Goal: Task Accomplishment & Management: Manage account settings

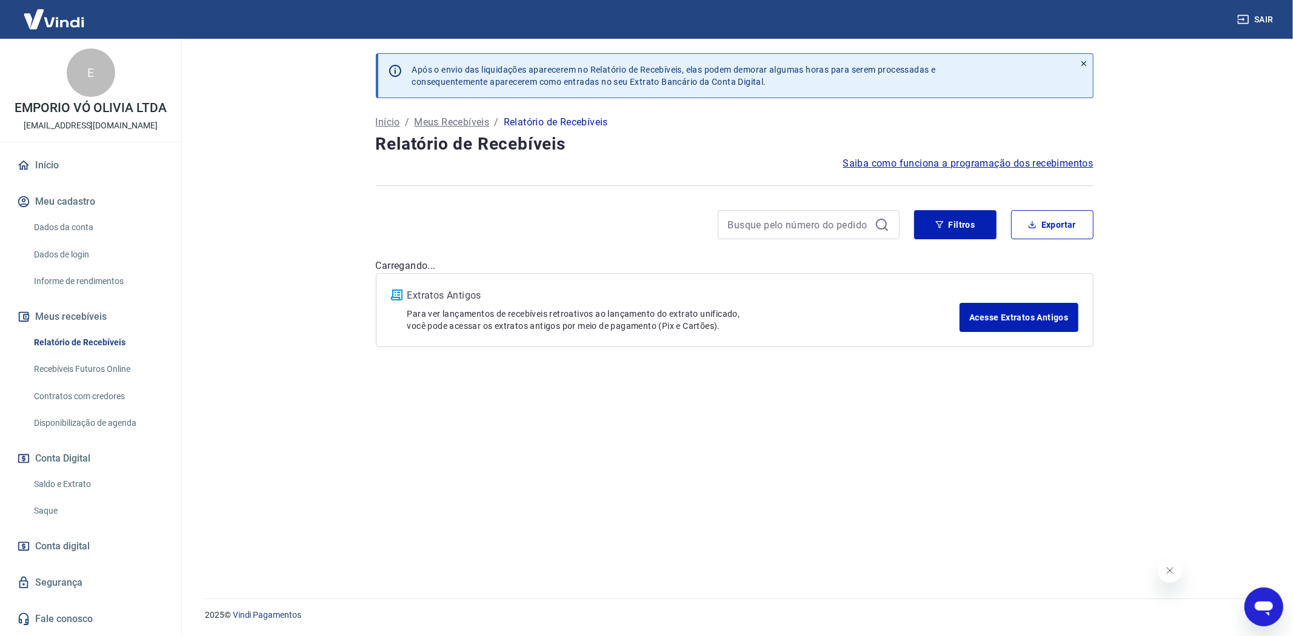
click at [50, 508] on link "Saque" at bounding box center [98, 511] width 138 height 25
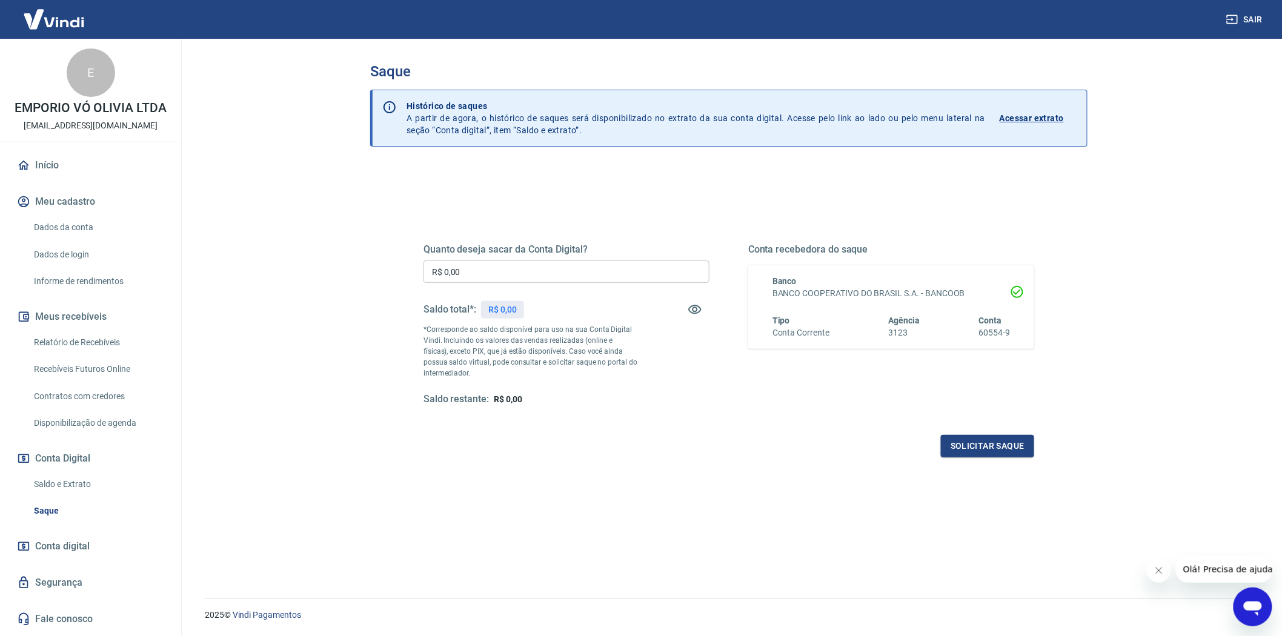
click at [75, 341] on link "Relatório de Recebíveis" at bounding box center [98, 342] width 138 height 25
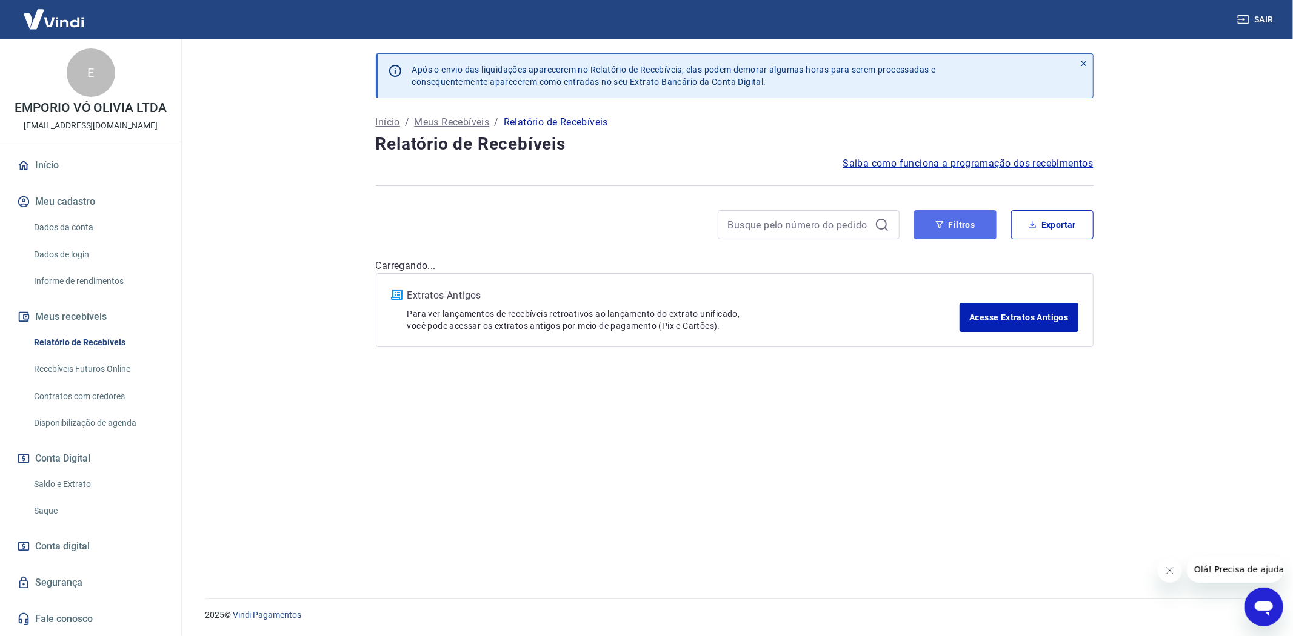
click at [961, 210] on button "Filtros" at bounding box center [955, 224] width 82 height 29
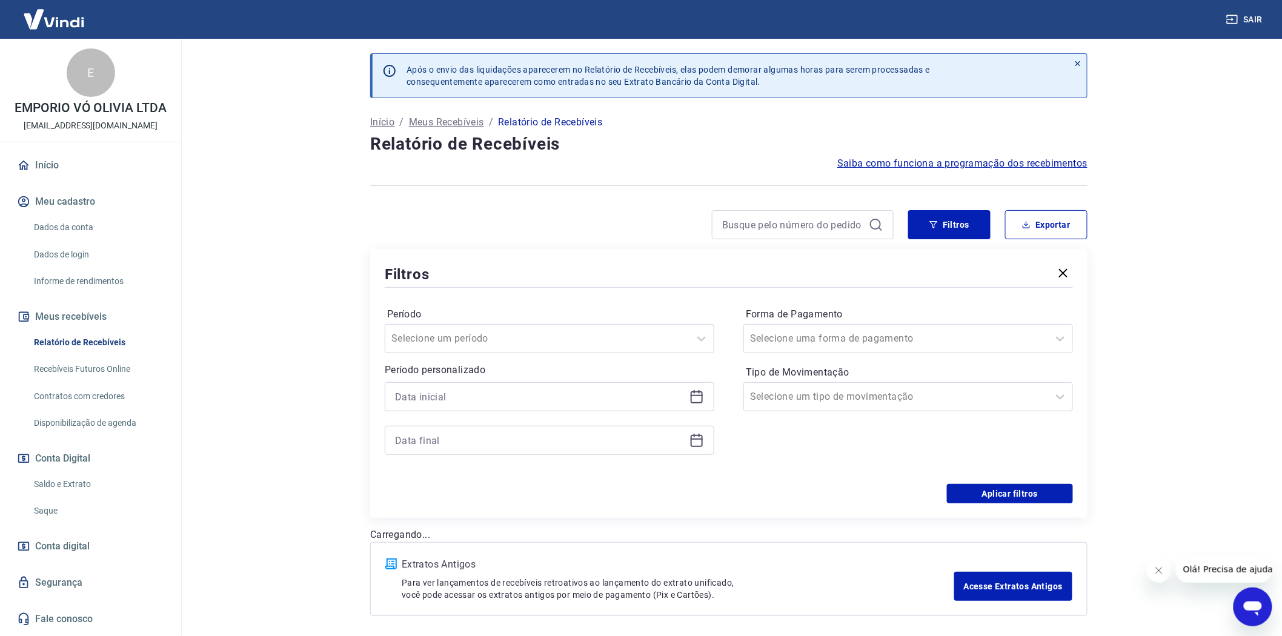
click at [699, 399] on icon at bounding box center [697, 397] width 15 height 15
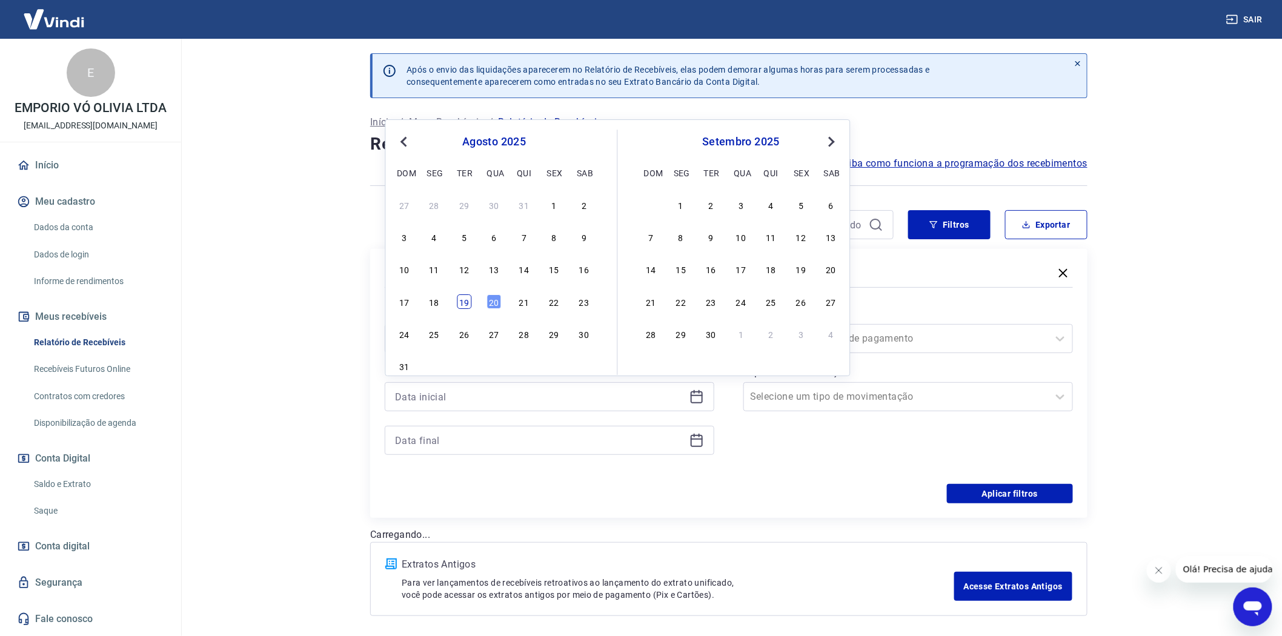
click at [461, 301] on div "19" at bounding box center [464, 302] width 15 height 15
type input "19/08/2025"
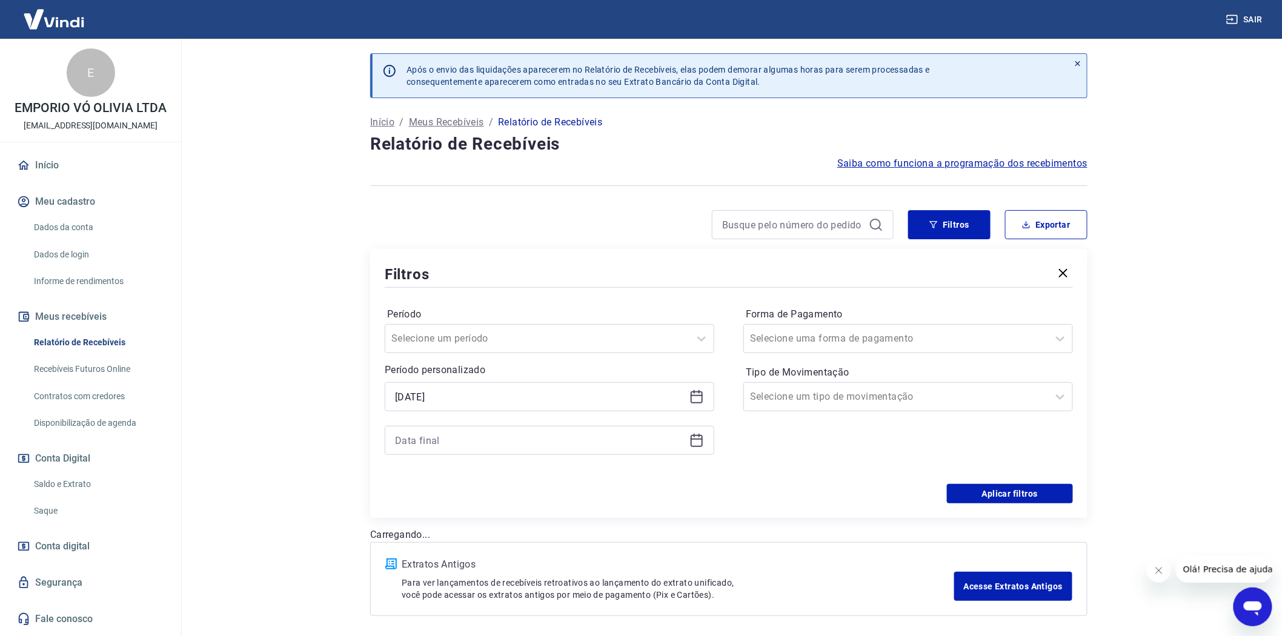
click at [693, 446] on icon at bounding box center [697, 440] width 15 height 15
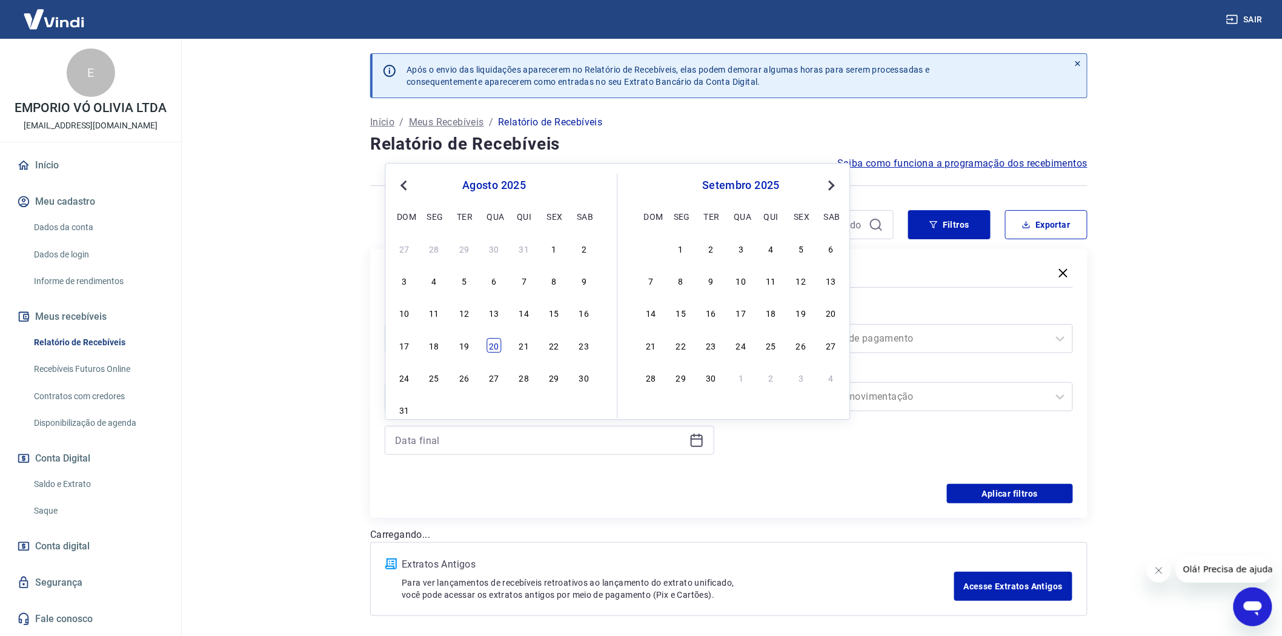
click at [495, 348] on div "20" at bounding box center [494, 345] width 15 height 15
type input "20/08/2025"
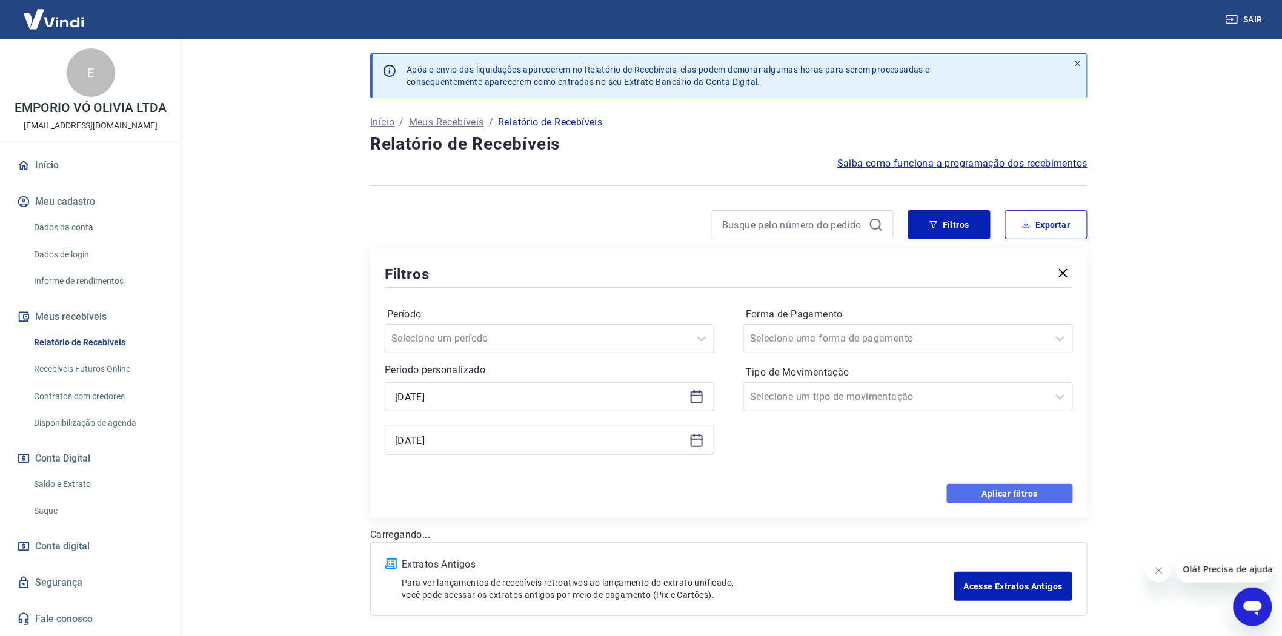
click at [1018, 495] on button "Aplicar filtros" at bounding box center [1010, 493] width 126 height 19
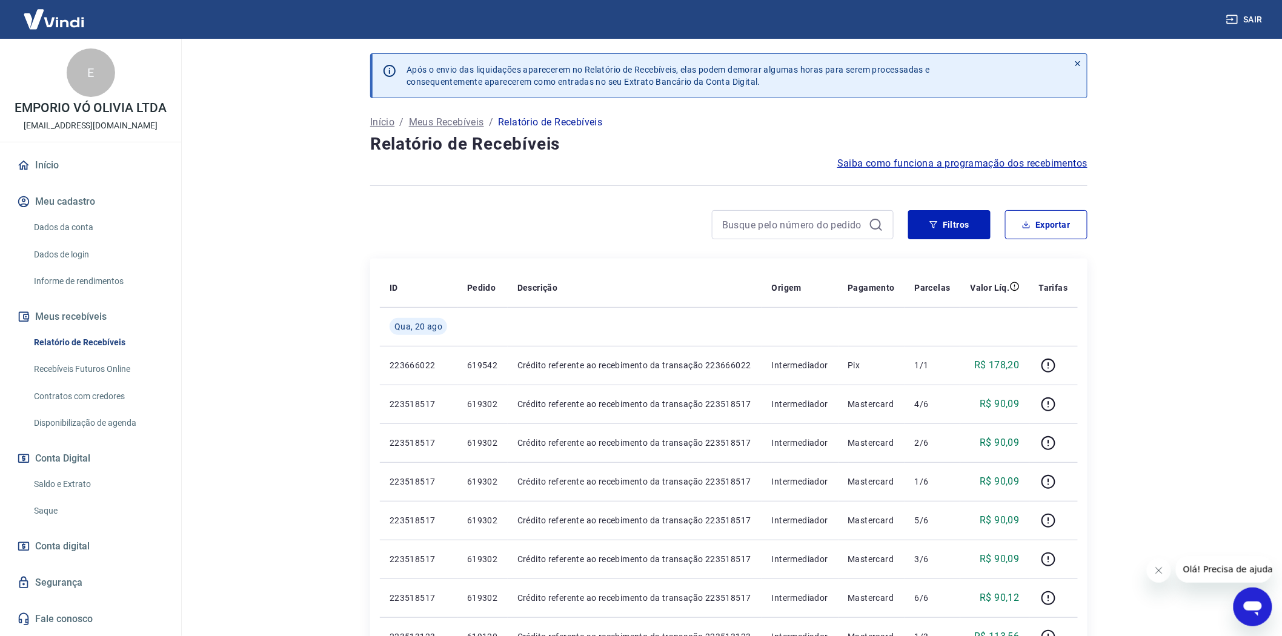
click at [1154, 571] on icon "Fechar mensagem da empresa" at bounding box center [1159, 570] width 10 height 10
click at [1051, 230] on button "Exportar" at bounding box center [1046, 224] width 82 height 29
type input "19/08/2025"
type input "20/08/2025"
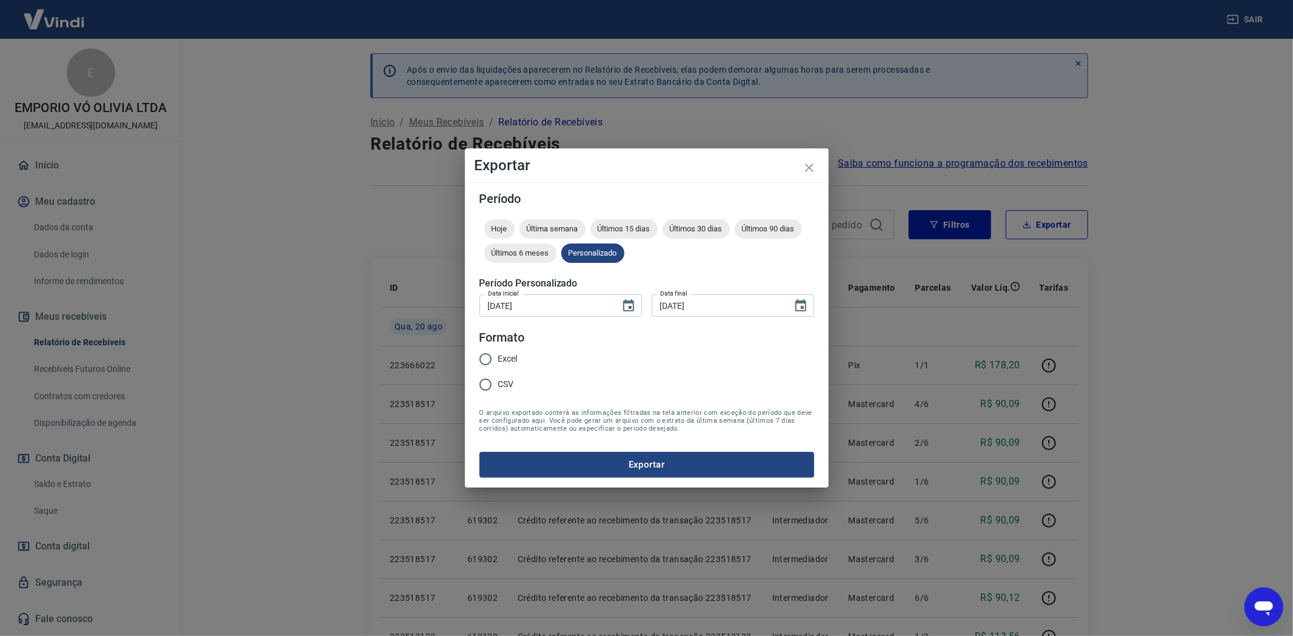
click at [491, 347] on input "Excel" at bounding box center [485, 359] width 25 height 25
radio input "true"
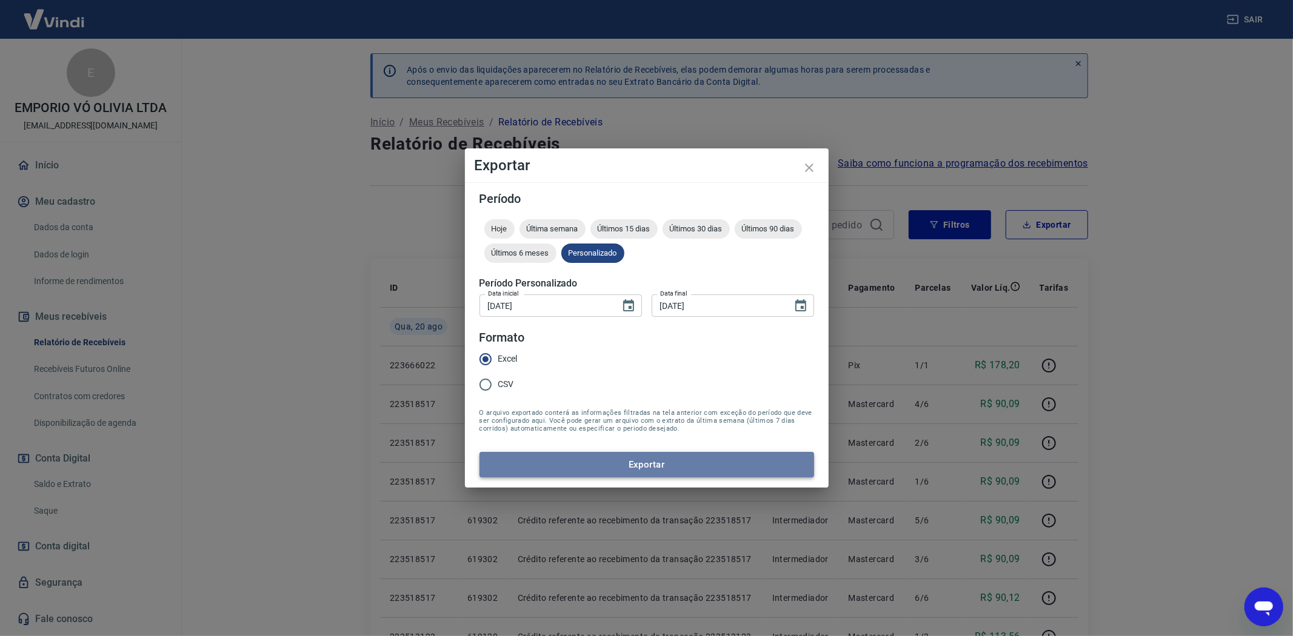
click at [641, 467] on button "Exportar" at bounding box center [646, 464] width 335 height 25
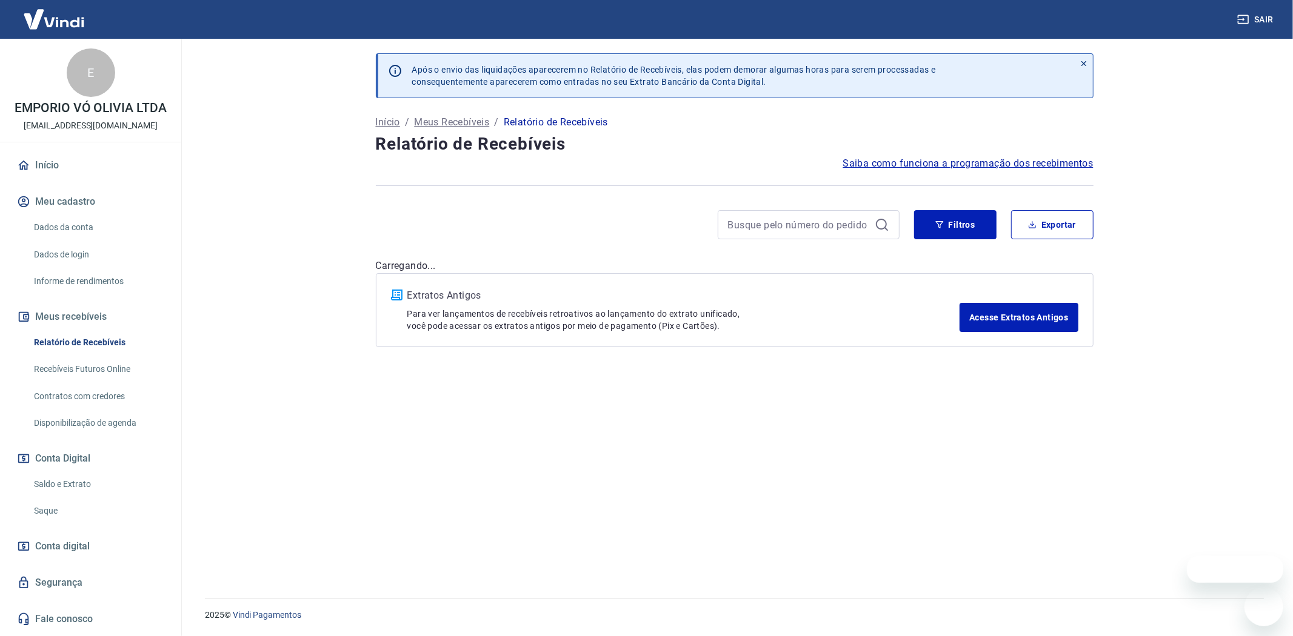
click at [45, 510] on link "Saque" at bounding box center [98, 511] width 138 height 25
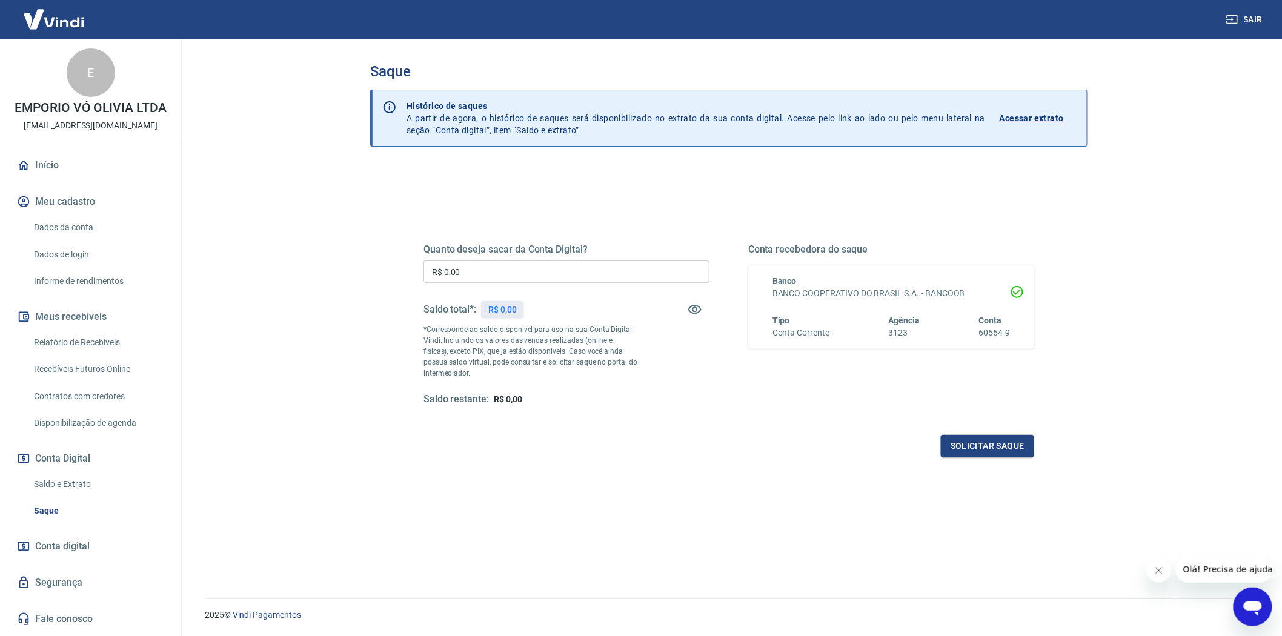
click at [94, 338] on link "Relatório de Recebíveis" at bounding box center [98, 342] width 138 height 25
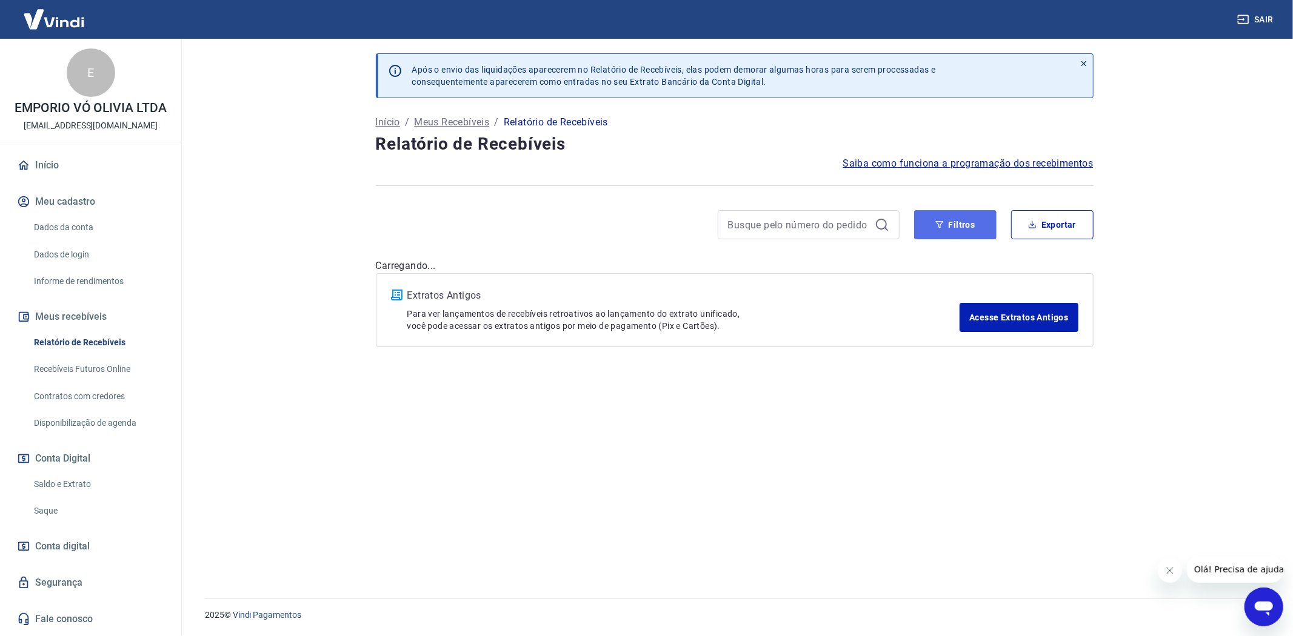
click at [926, 210] on button "Filtros" at bounding box center [955, 224] width 82 height 29
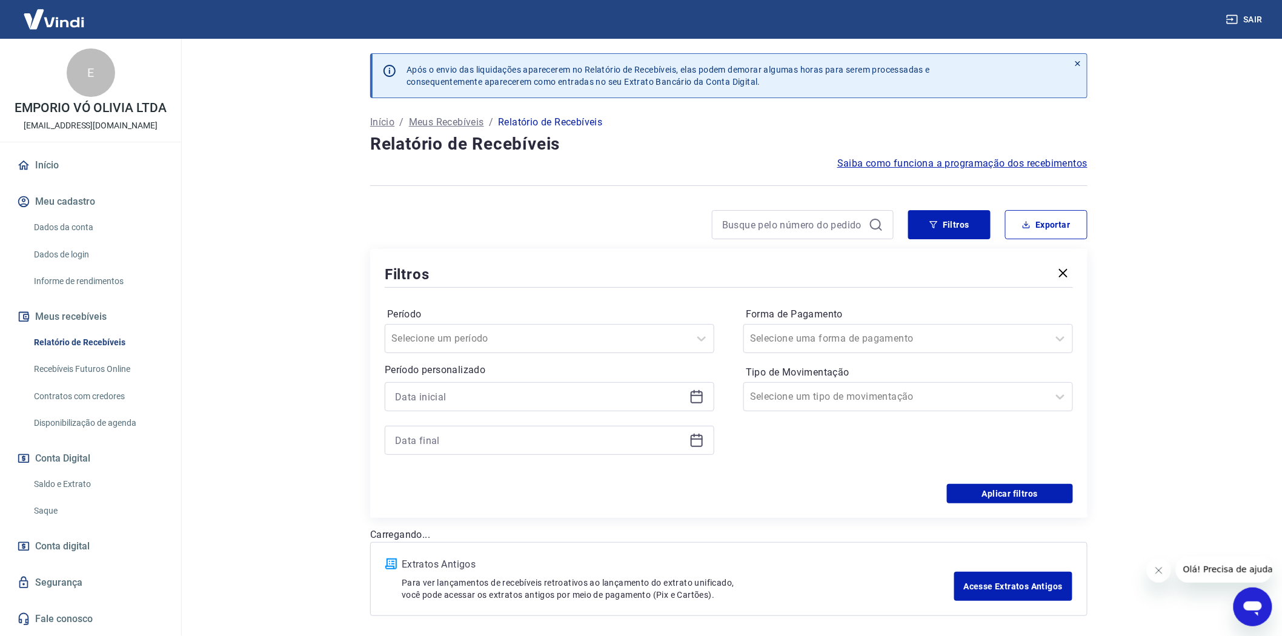
click at [698, 398] on icon at bounding box center [697, 397] width 15 height 15
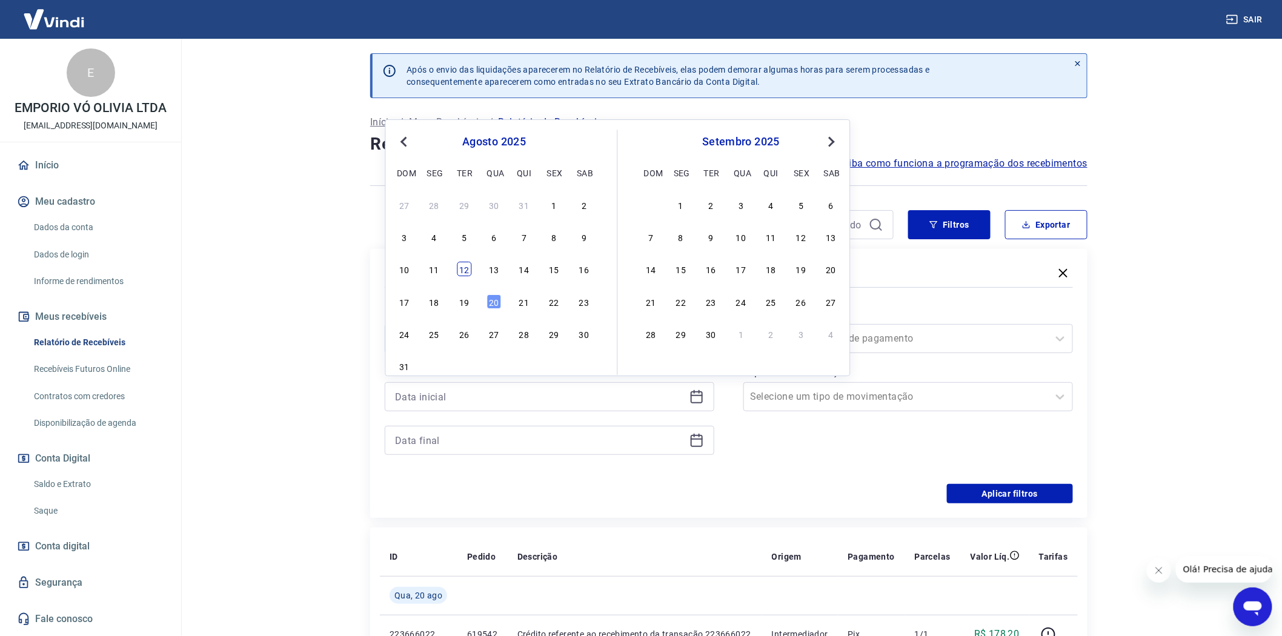
click at [459, 270] on div "12" at bounding box center [464, 269] width 15 height 15
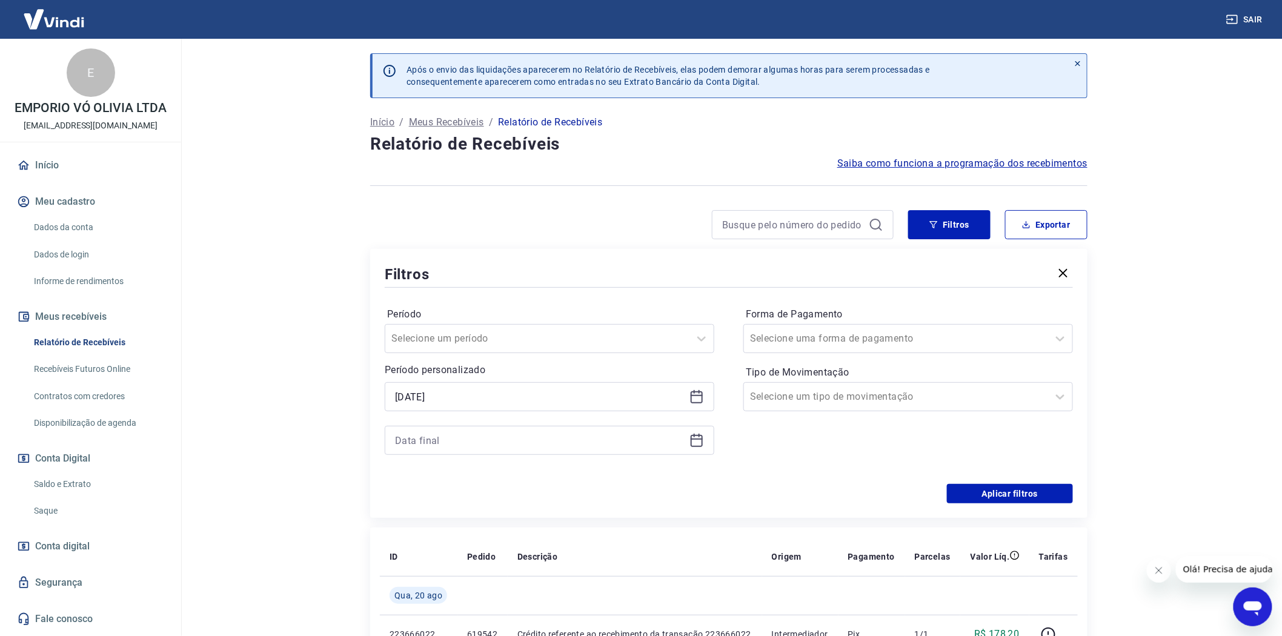
type input "12/08/2025"
click at [699, 444] on icon at bounding box center [697, 440] width 15 height 15
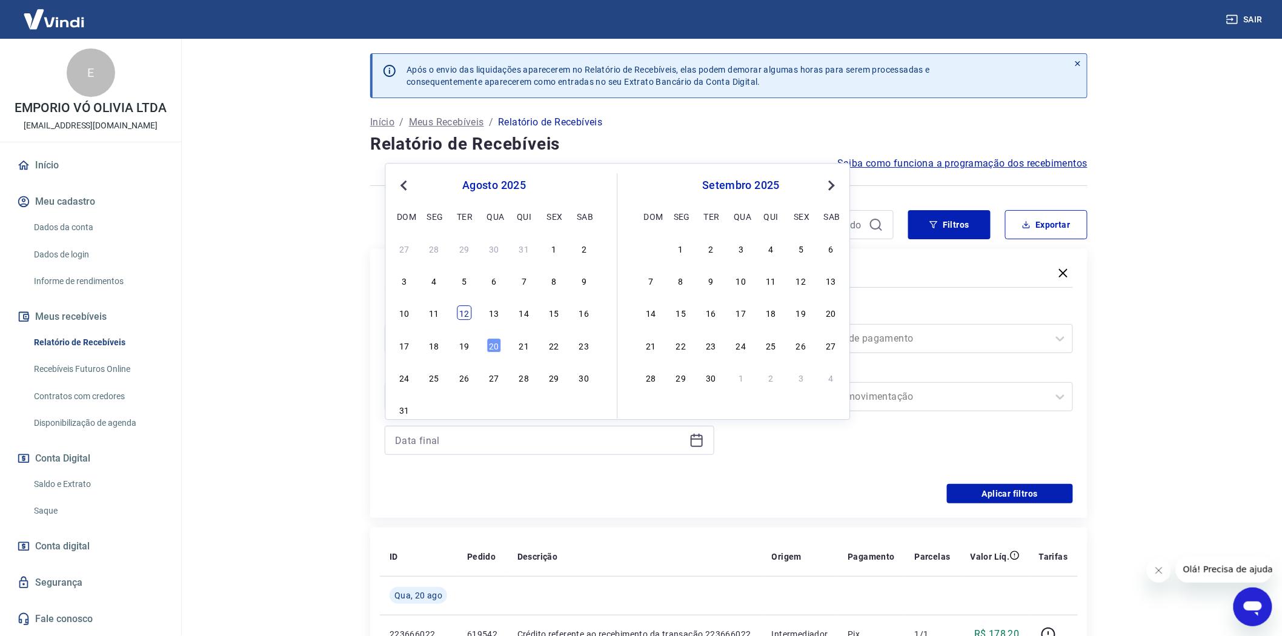
click at [461, 311] on div "12" at bounding box center [464, 313] width 15 height 15
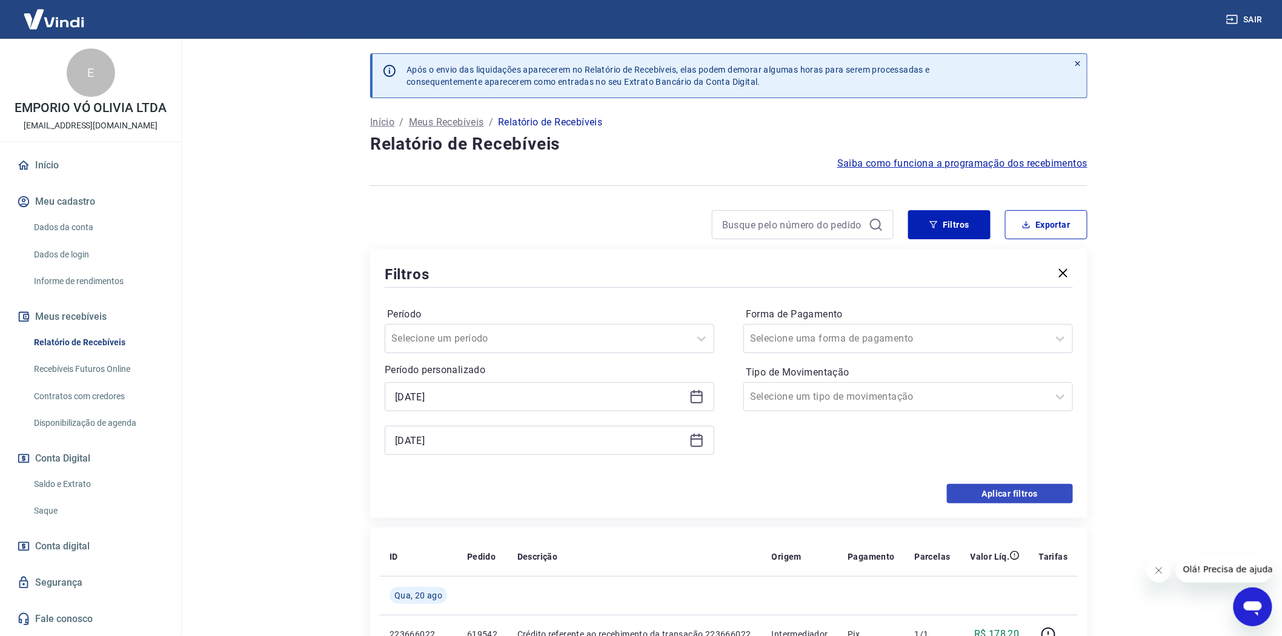
type input "12/08/2025"
click at [1022, 492] on button "Aplicar filtros" at bounding box center [1010, 493] width 126 height 19
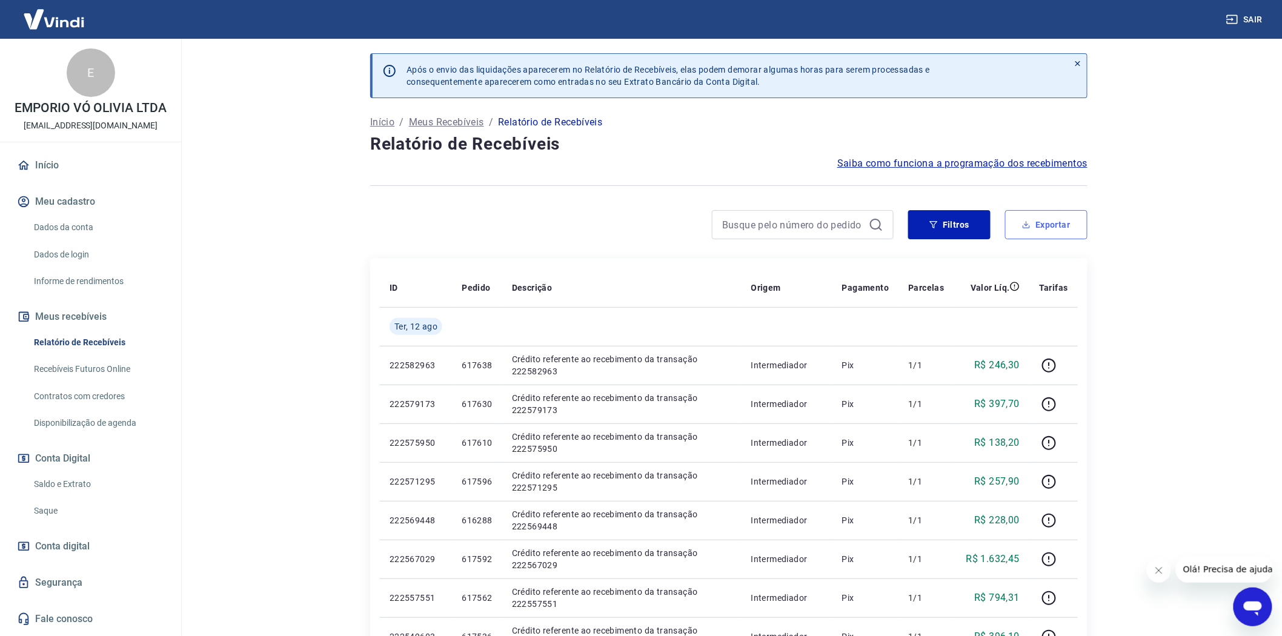
click at [1051, 233] on button "Exportar" at bounding box center [1046, 224] width 82 height 29
type input "12/08/2025"
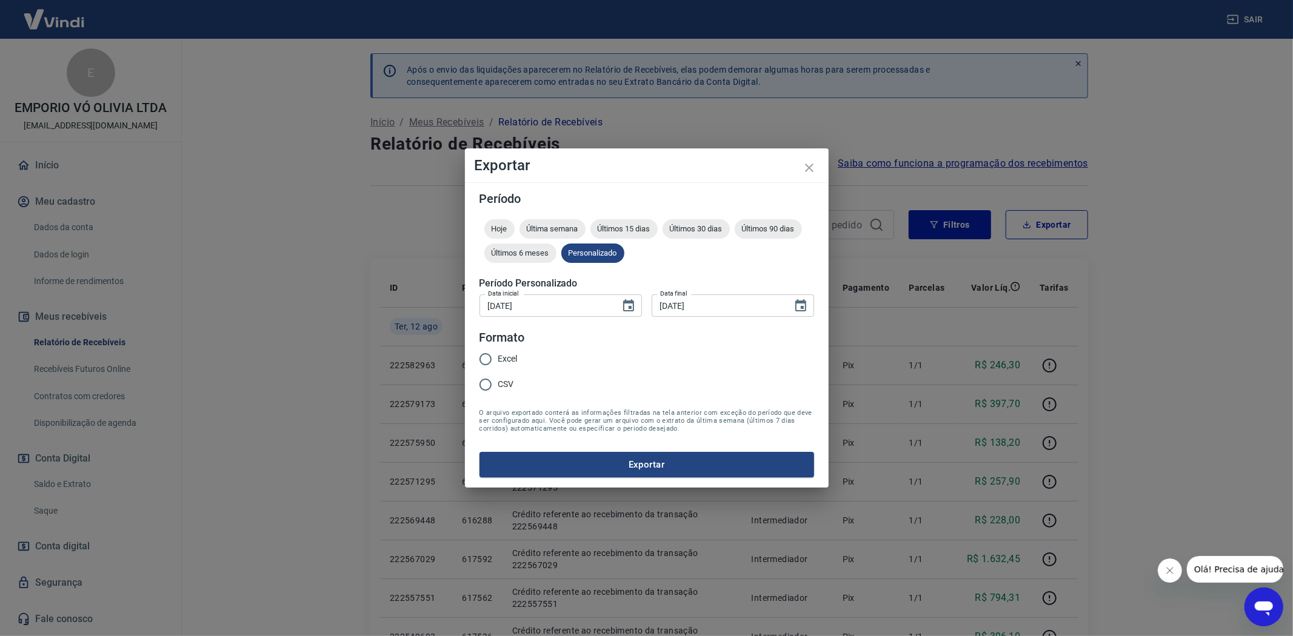
click at [482, 358] on input "Excel" at bounding box center [485, 359] width 25 height 25
radio input "true"
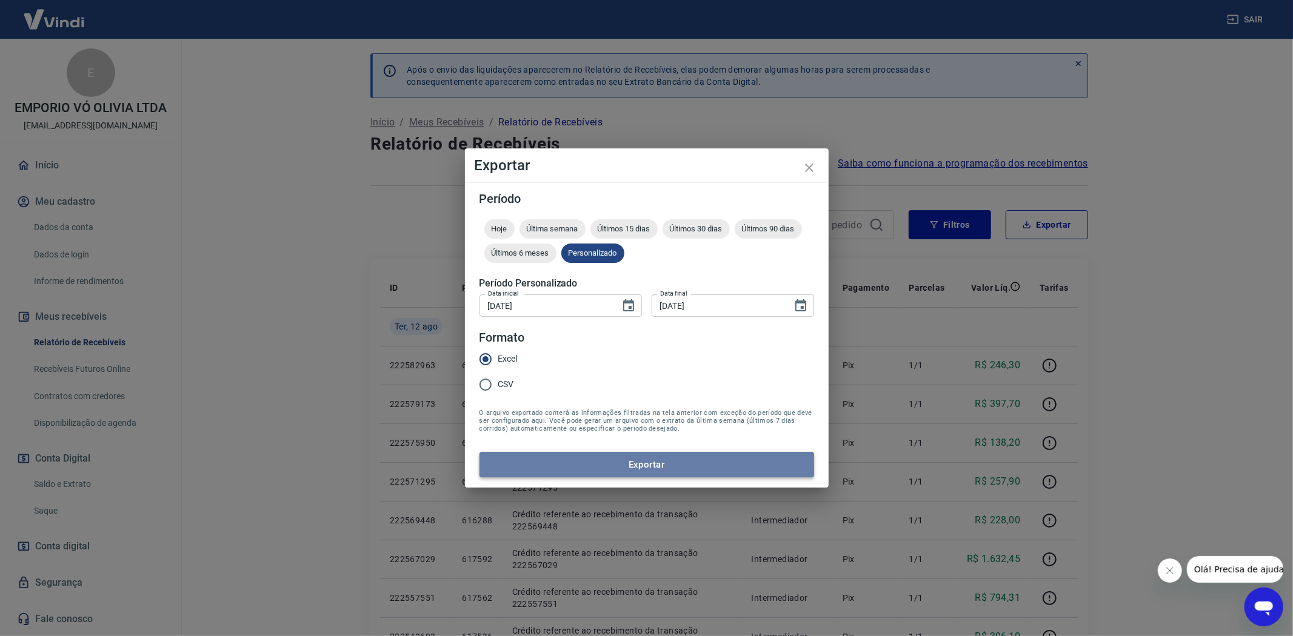
click at [639, 462] on button "Exportar" at bounding box center [646, 464] width 335 height 25
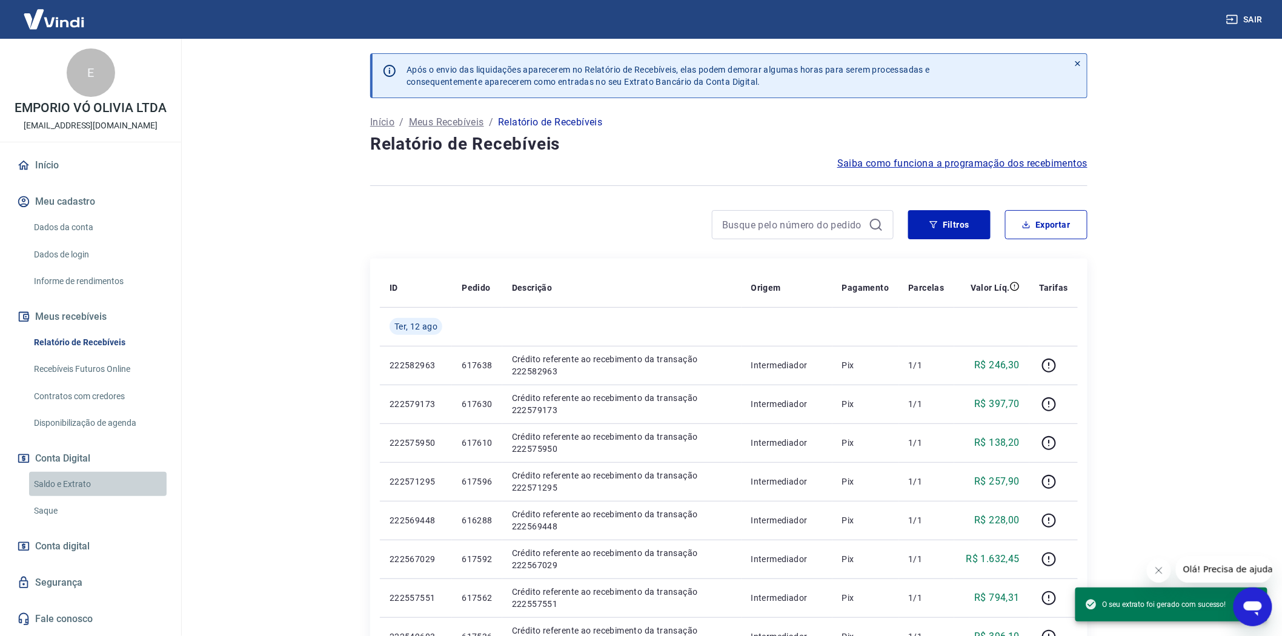
click at [71, 486] on link "Saldo e Extrato" at bounding box center [98, 484] width 138 height 25
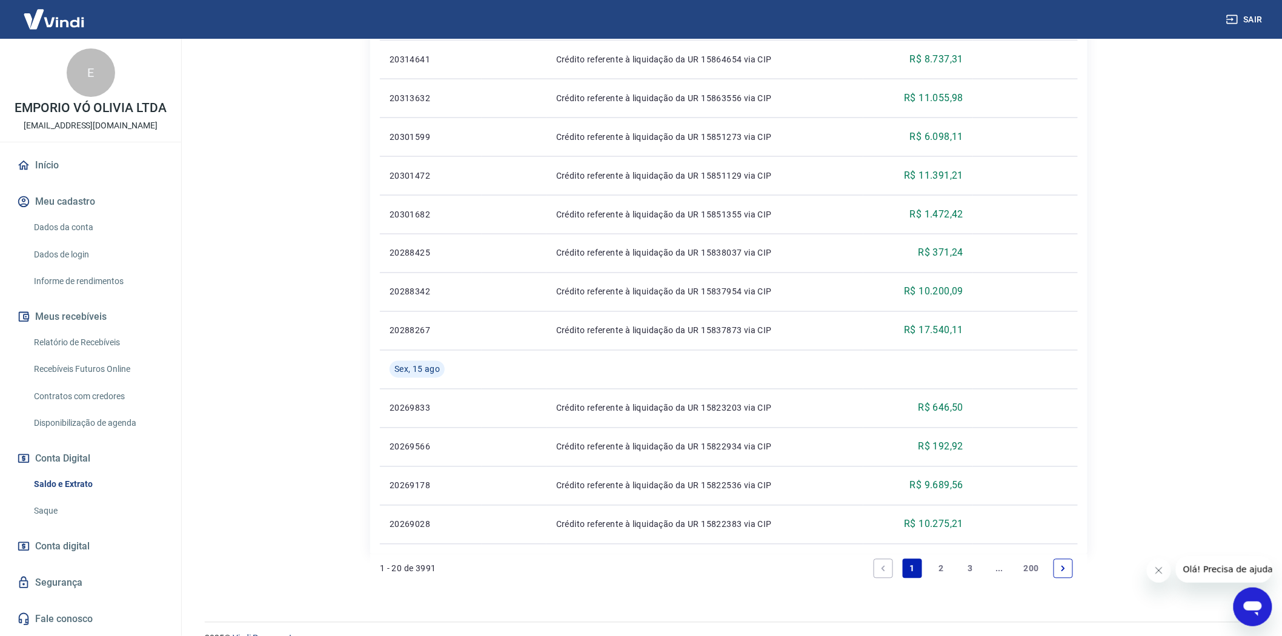
scroll to position [750, 0]
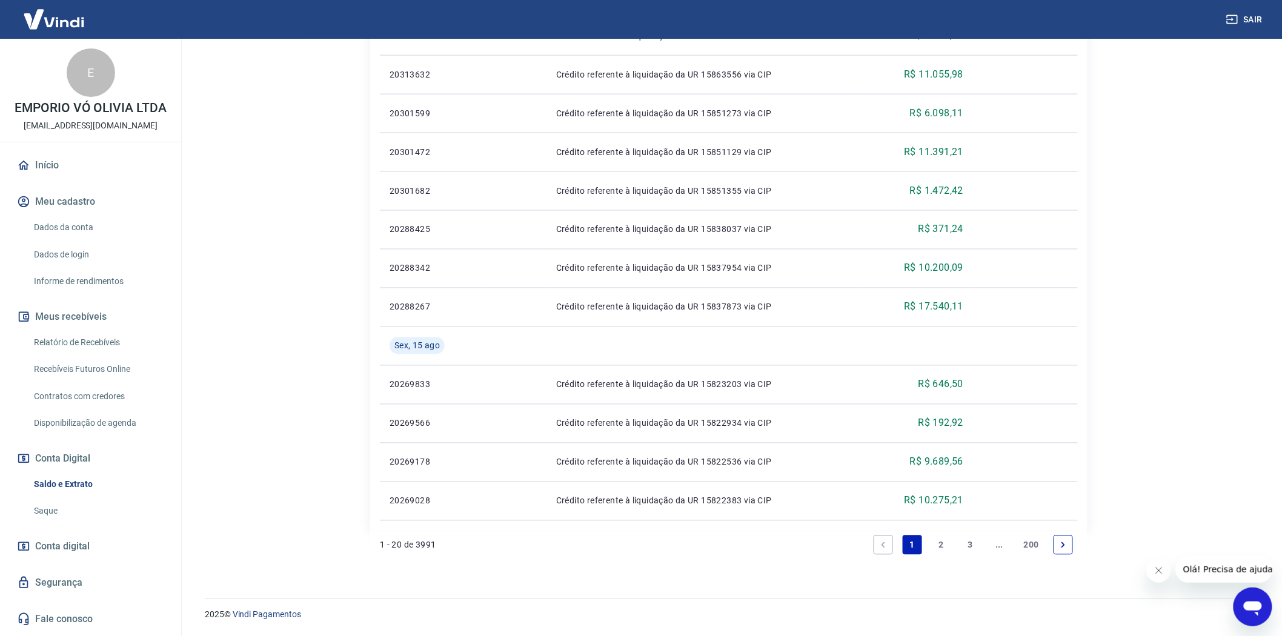
click at [939, 541] on link "2" at bounding box center [941, 545] width 19 height 19
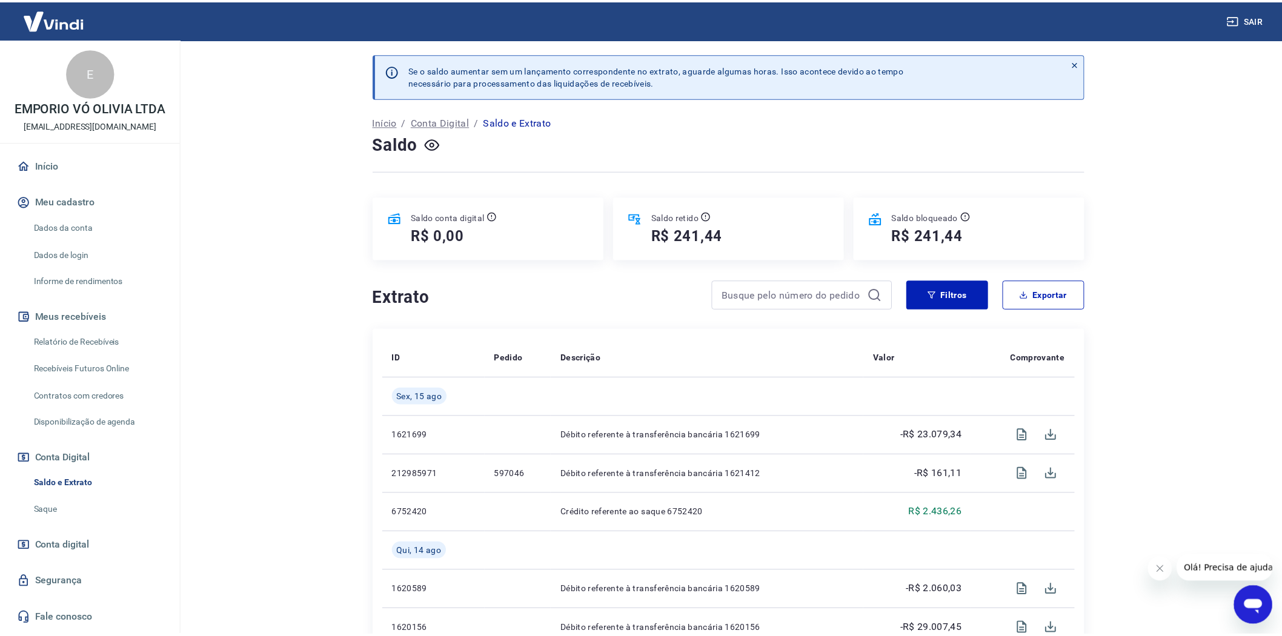
scroll to position [67, 0]
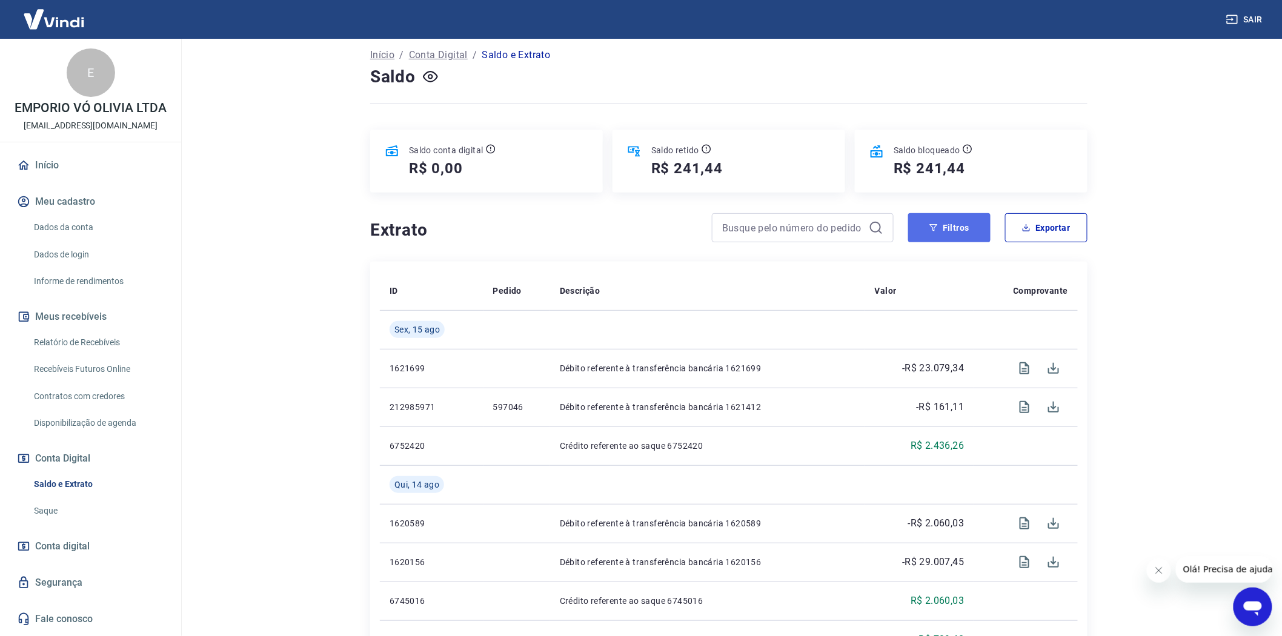
click at [939, 236] on button "Filtros" at bounding box center [949, 227] width 82 height 29
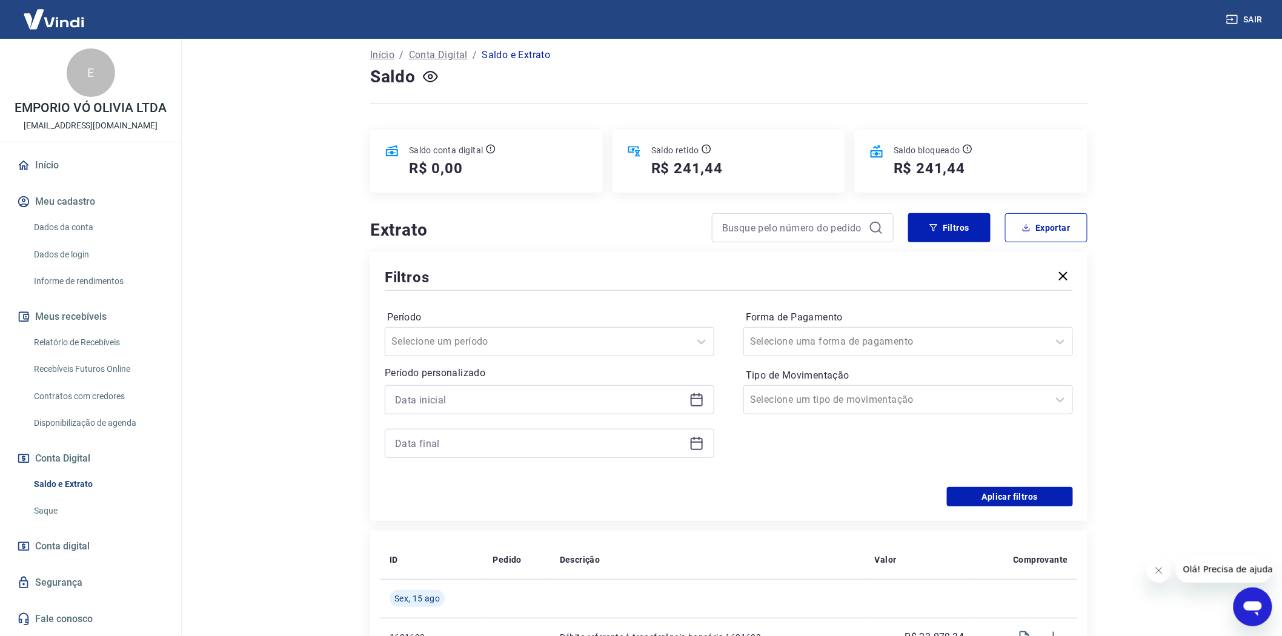
click at [691, 401] on icon at bounding box center [697, 401] width 12 height 12
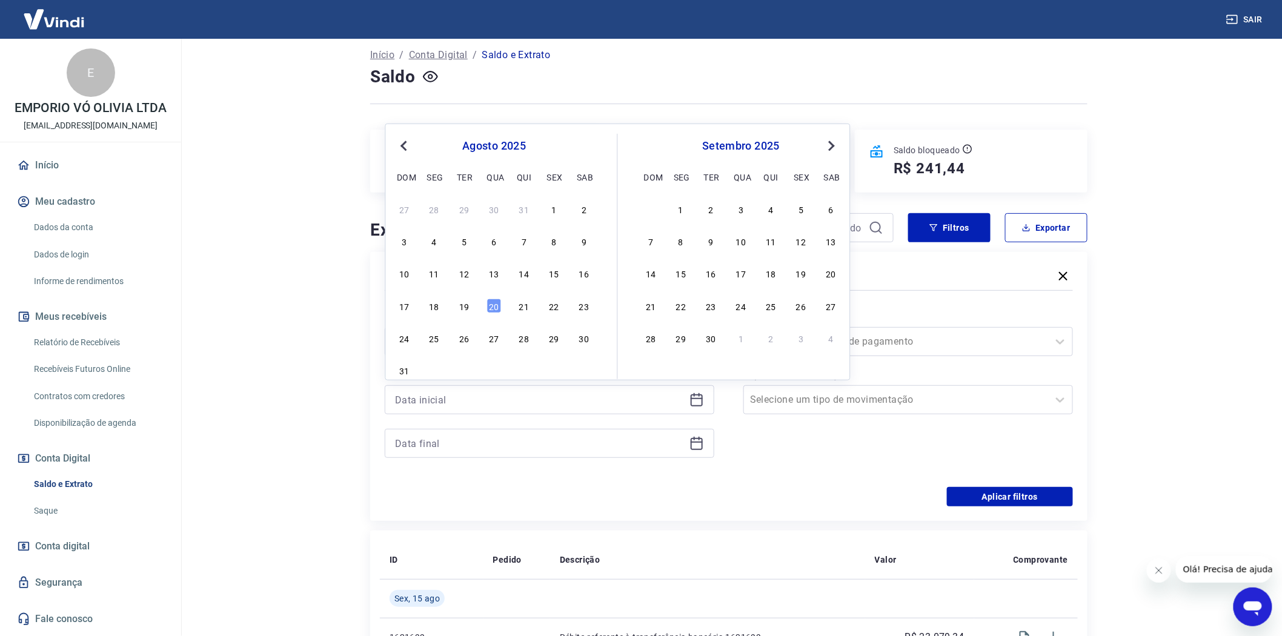
drag, startPoint x: 465, startPoint y: 276, endPoint x: 688, endPoint y: 444, distance: 279.2
click at [465, 276] on div "12" at bounding box center [464, 273] width 15 height 15
type input "12/08/2025"
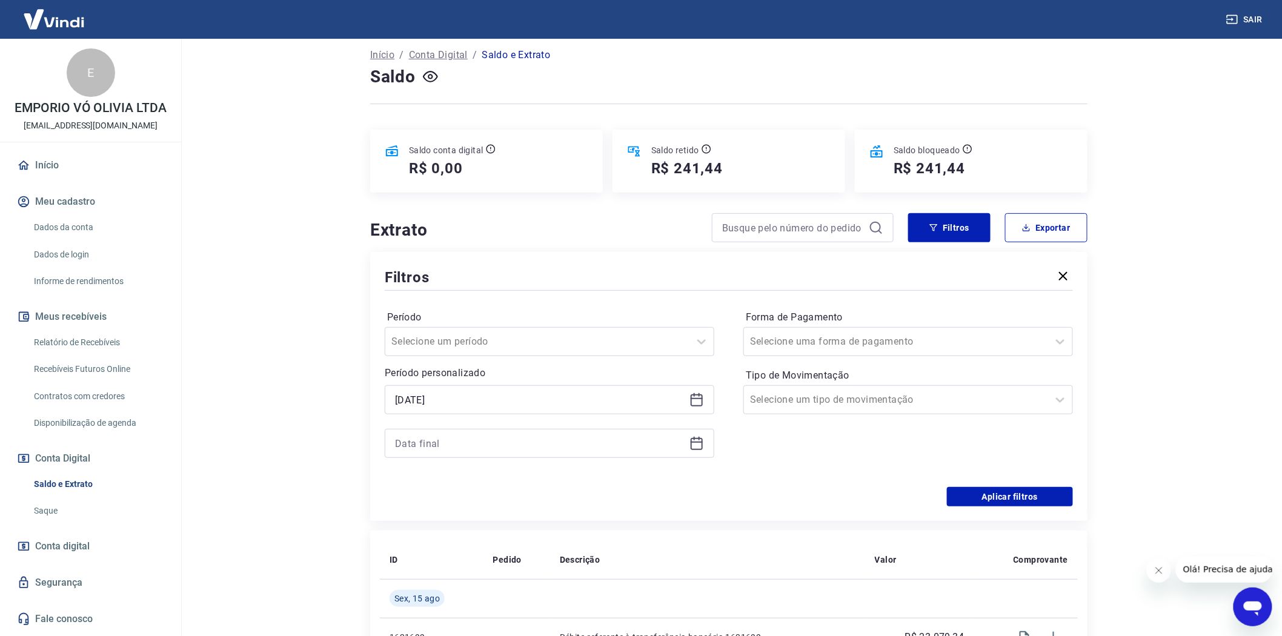
click at [696, 443] on icon at bounding box center [697, 442] width 12 height 1
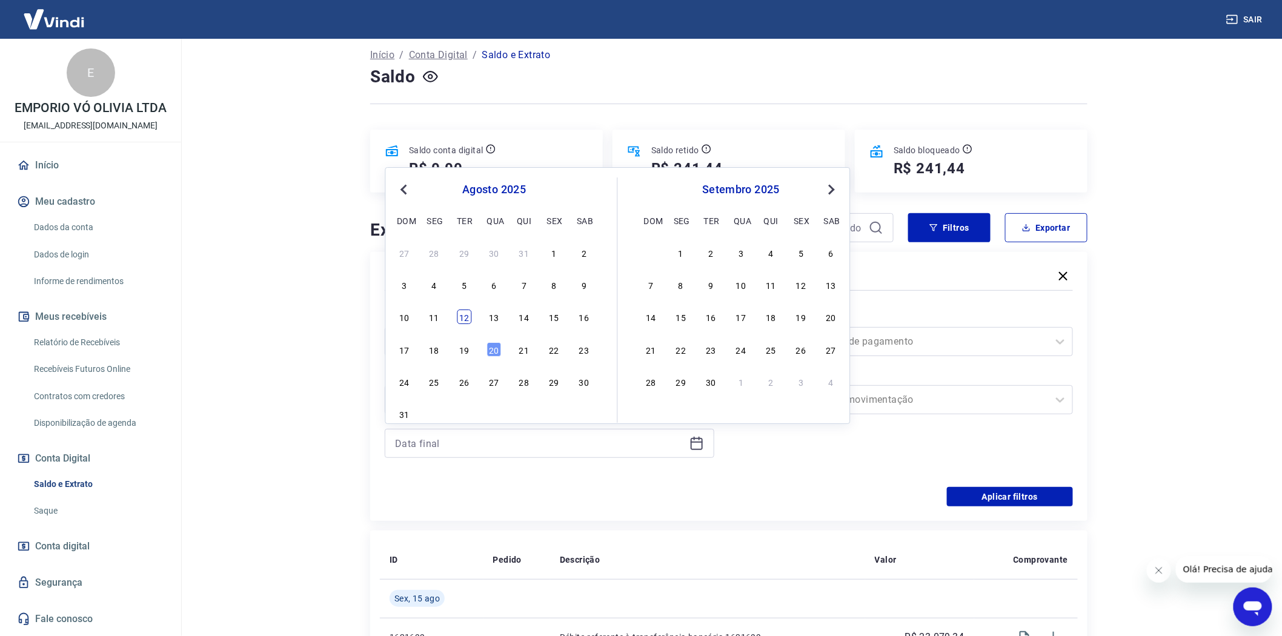
click at [465, 319] on div "12" at bounding box center [464, 317] width 15 height 15
type input "12/08/2025"
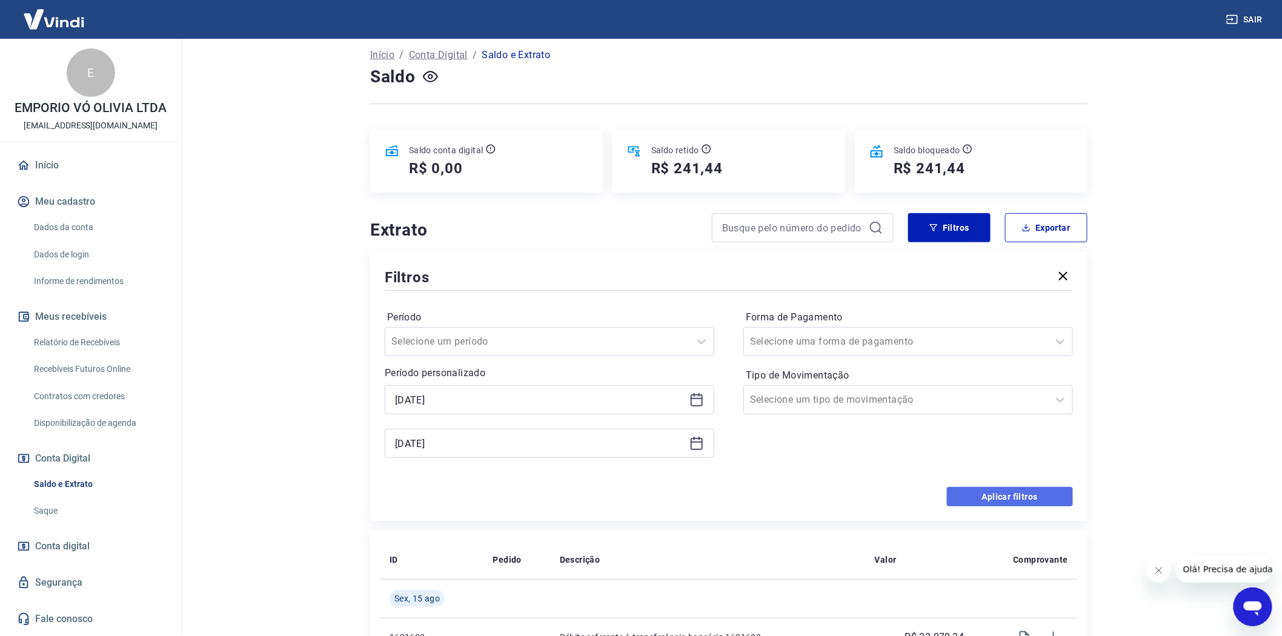
click at [1023, 496] on button "Aplicar filtros" at bounding box center [1010, 496] width 126 height 19
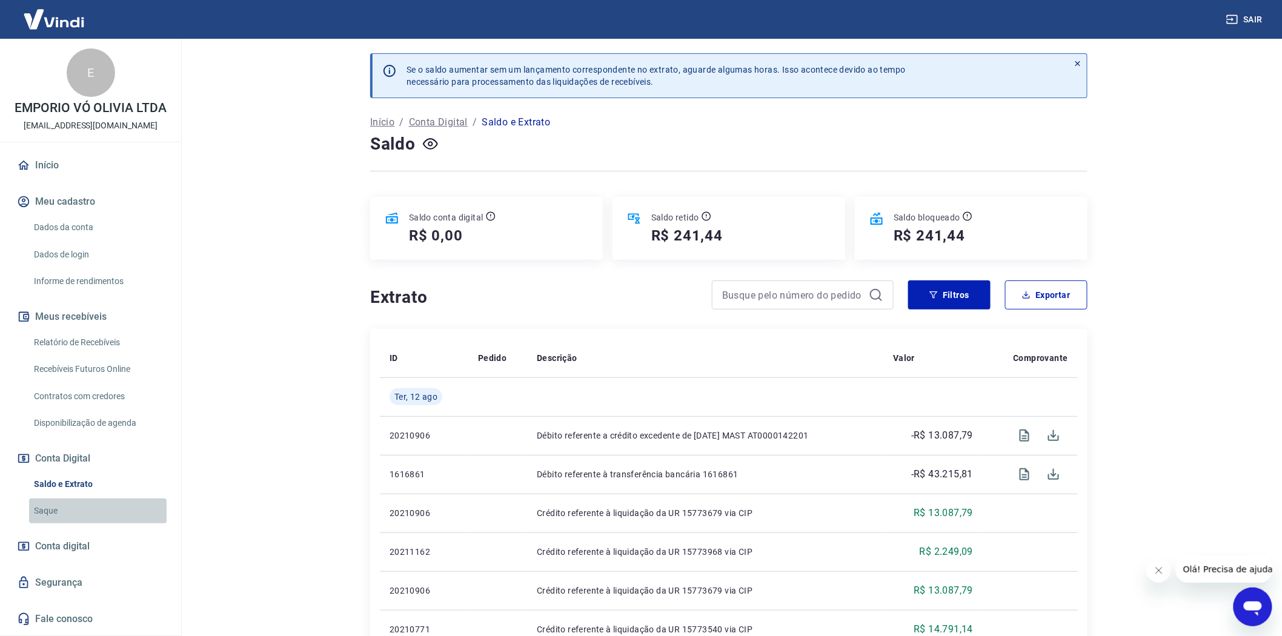
click at [47, 505] on link "Saque" at bounding box center [98, 511] width 138 height 25
